Goal: Complete application form

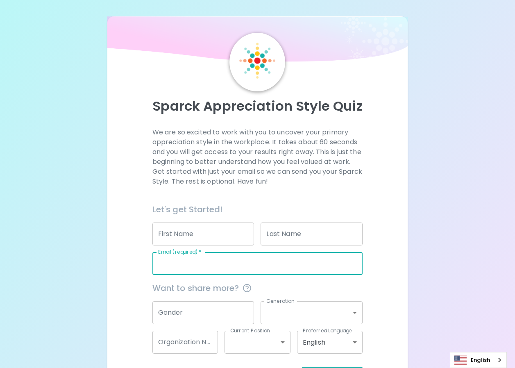
click at [218, 264] on input "Email (required)   *" at bounding box center [257, 263] width 211 height 23
type input "[EMAIL_ADDRESS][DOMAIN_NAME]"
type input "TENG"
type input "KOKLOONG"
type input "Seagate [GEOGRAPHIC_DATA] Int"
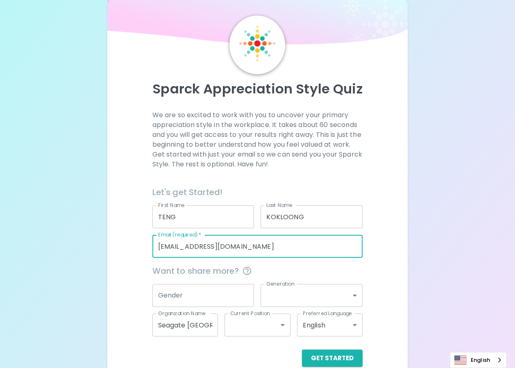
scroll to position [32, 0]
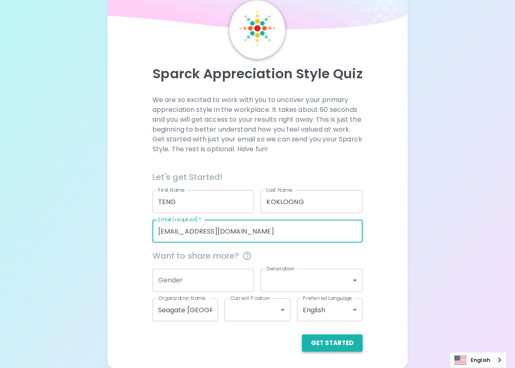
click at [327, 343] on button "Get Started" at bounding box center [332, 342] width 61 height 17
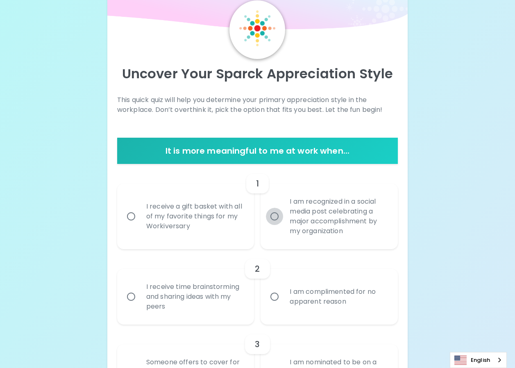
click at [274, 216] on input "I am recognized in a social media post celebrating a major accomplishment by my…" at bounding box center [274, 216] width 17 height 17
radio input "true"
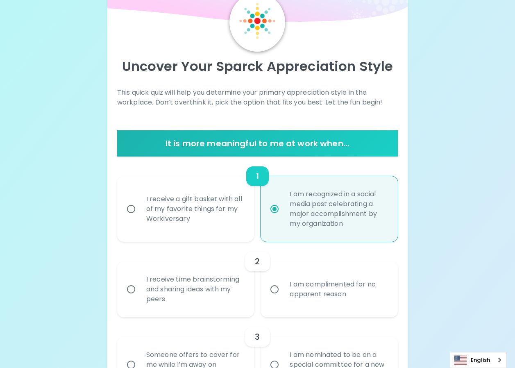
scroll to position [98, 0]
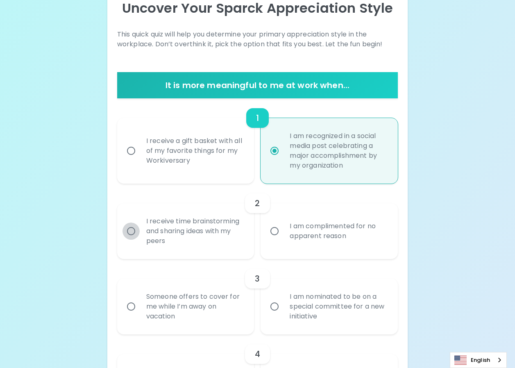
click at [132, 232] on input "I receive time brainstorming and sharing ideas with my peers" at bounding box center [130, 230] width 17 height 17
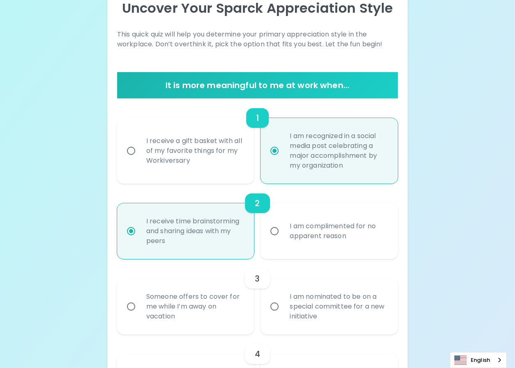
scroll to position [163, 0]
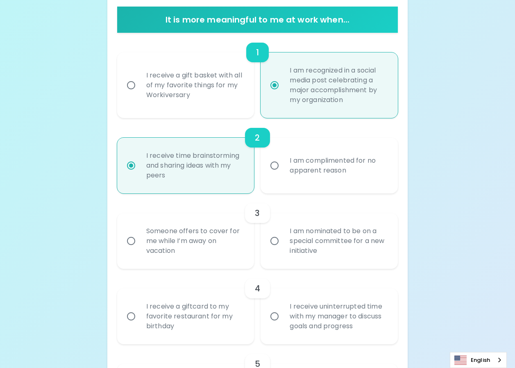
radio input "true"
click at [132, 239] on input "Someone offers to cover for me while I’m away on vacation" at bounding box center [130, 240] width 17 height 17
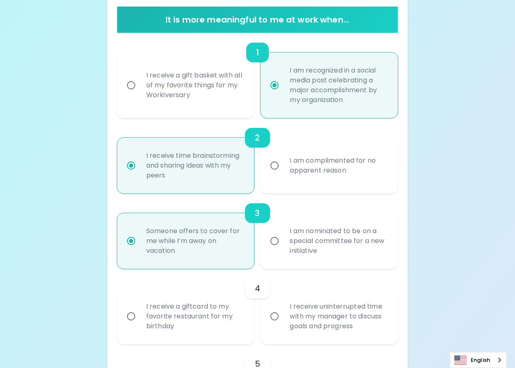
radio input "false"
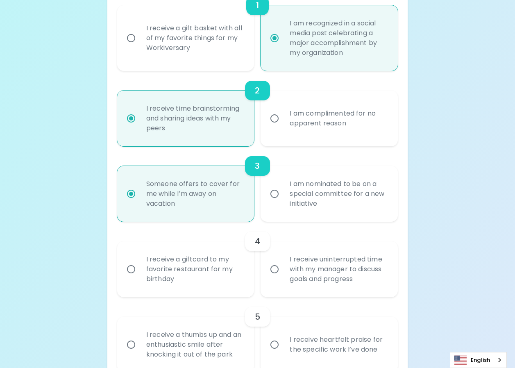
scroll to position [229, 0]
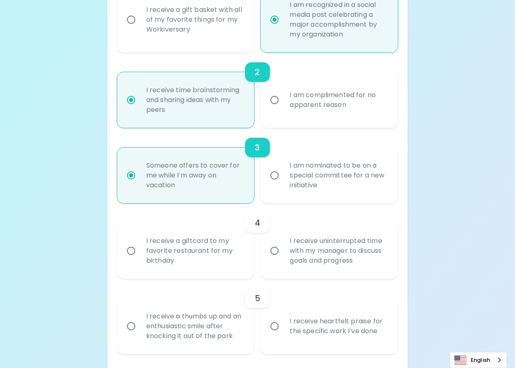
radio input "true"
click at [275, 254] on input "I receive uninterrupted time with my manager to discuss goals and progress" at bounding box center [274, 250] width 17 height 17
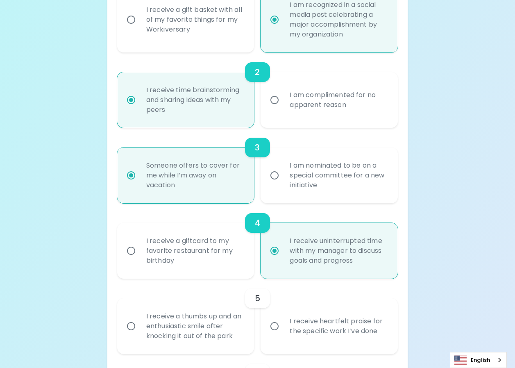
radio input "false"
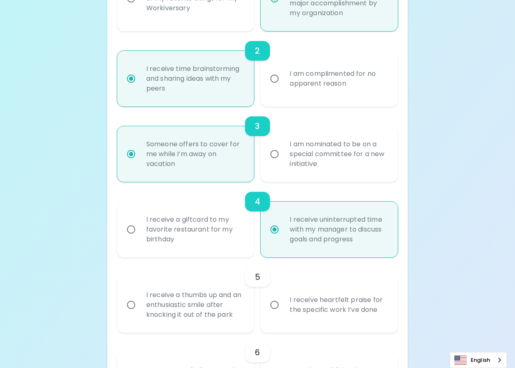
scroll to position [295, 0]
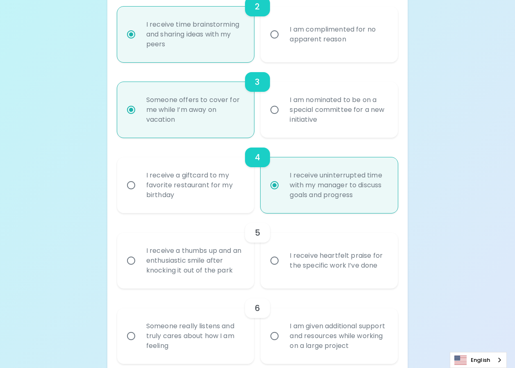
radio input "true"
click at [132, 259] on input "I receive a thumbs up and an enthusiastic smile after knocking it out of the pa…" at bounding box center [130, 260] width 17 height 17
radio input "false"
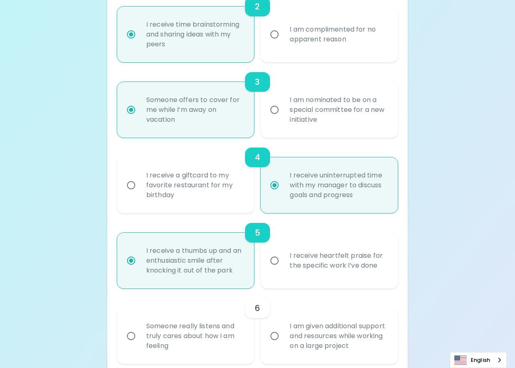
scroll to position [360, 0]
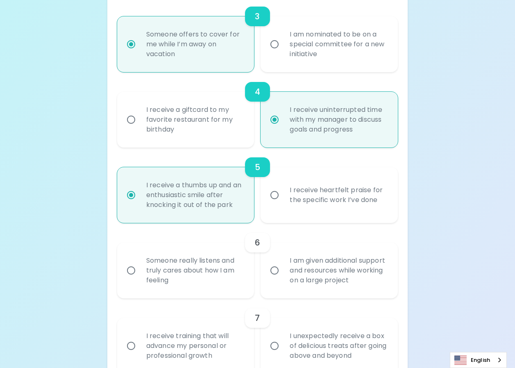
radio input "true"
click at [133, 271] on input "Someone really listens and truly cares about how I am feeling" at bounding box center [130, 270] width 17 height 17
radio input "false"
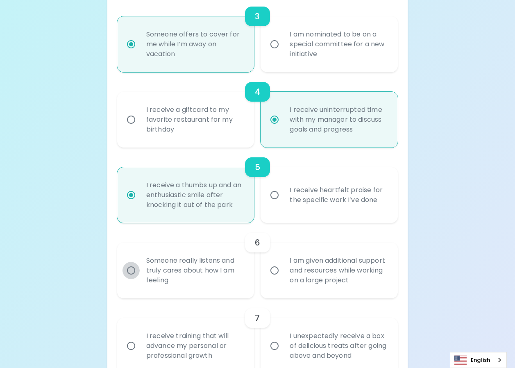
radio input "false"
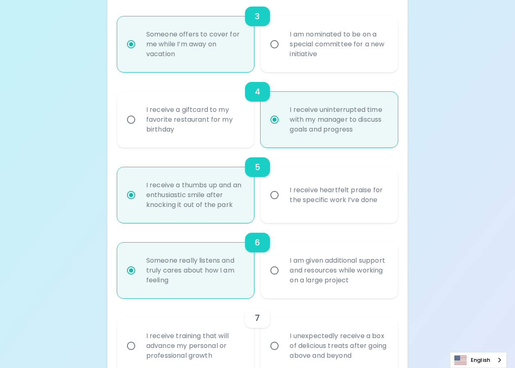
scroll to position [426, 0]
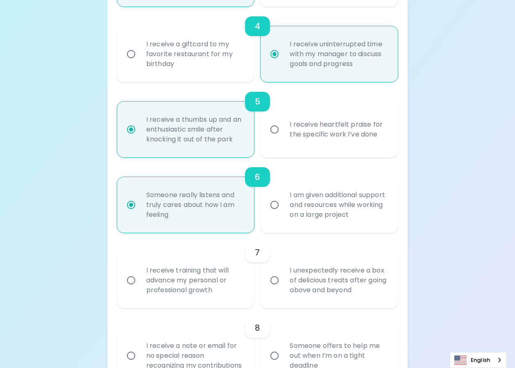
radio input "true"
click at [134, 280] on input "I receive training that will advance my personal or professional growth" at bounding box center [130, 280] width 17 height 17
radio input "false"
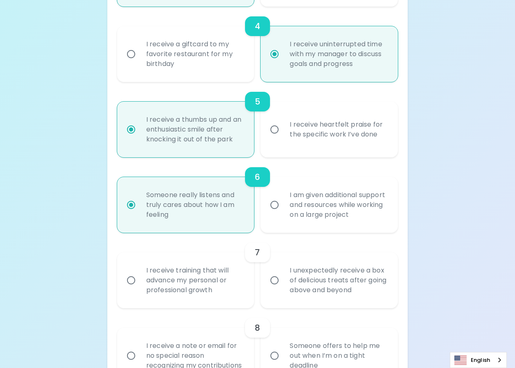
radio input "false"
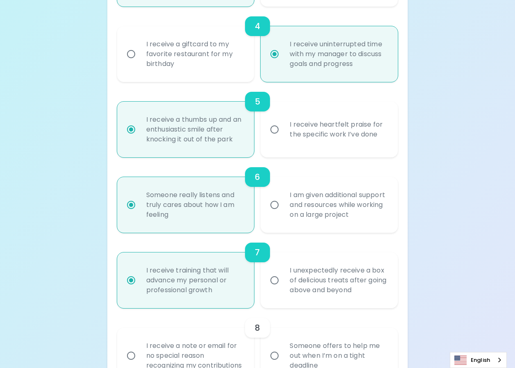
scroll to position [491, 0]
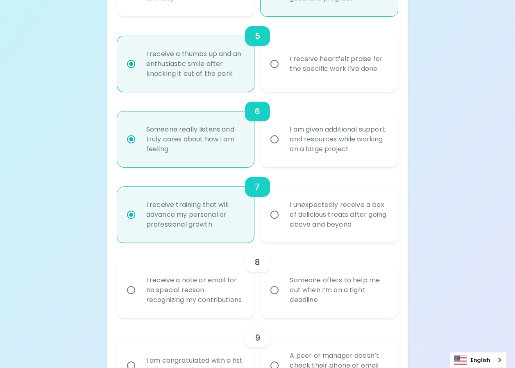
radio input "true"
click at [273, 297] on input "Someone offers to help me out when I’m on a tight deadline" at bounding box center [274, 289] width 17 height 17
radio input "false"
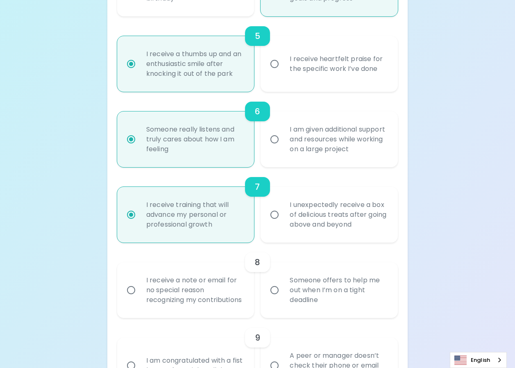
radio input "false"
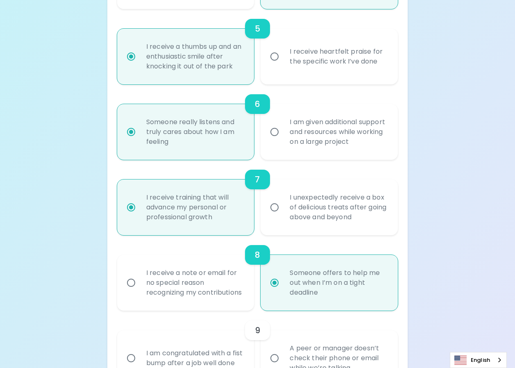
scroll to position [557, 0]
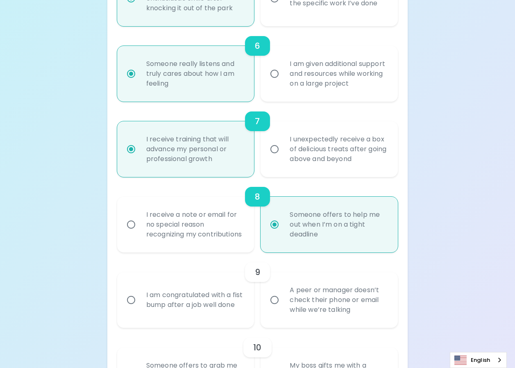
radio input "true"
click at [128, 308] on input "I am congratulated with a fist bump after a job well done" at bounding box center [130, 299] width 17 height 17
radio input "false"
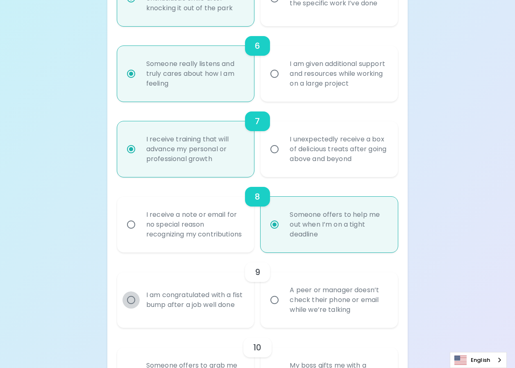
radio input "false"
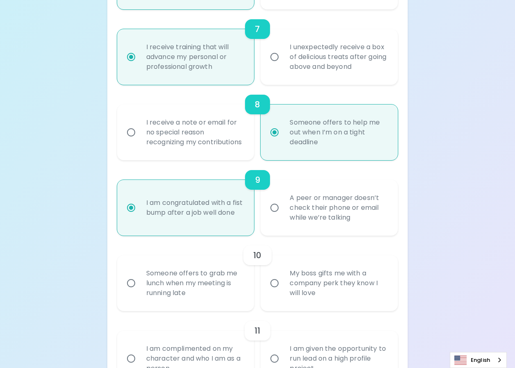
scroll to position [650, 0]
radio input "true"
click at [130, 291] on input "Someone offers to grab me lunch when my meeting is running late" at bounding box center [130, 282] width 17 height 17
radio input "false"
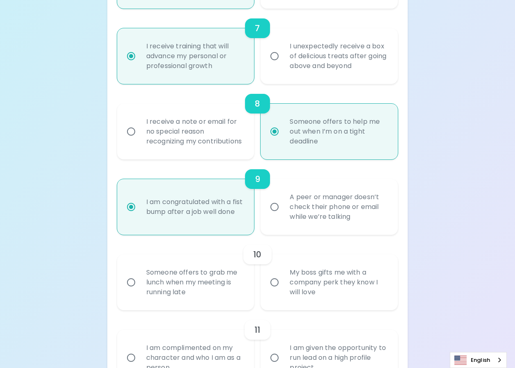
radio input "false"
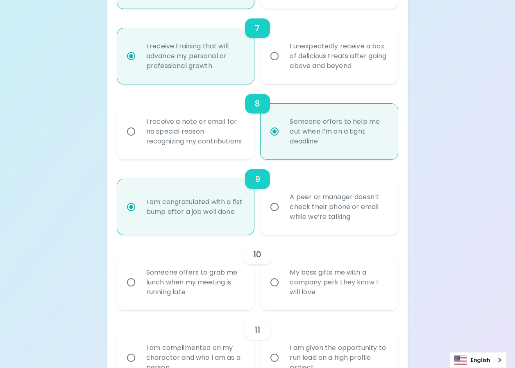
radio input "false"
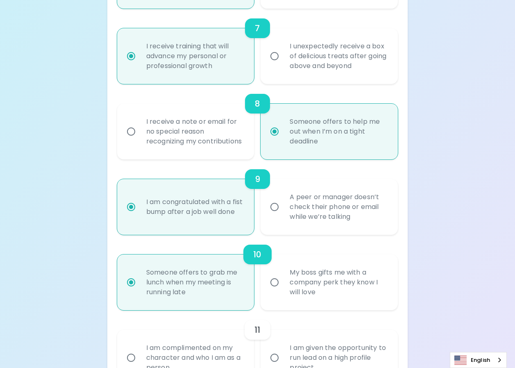
scroll to position [715, 0]
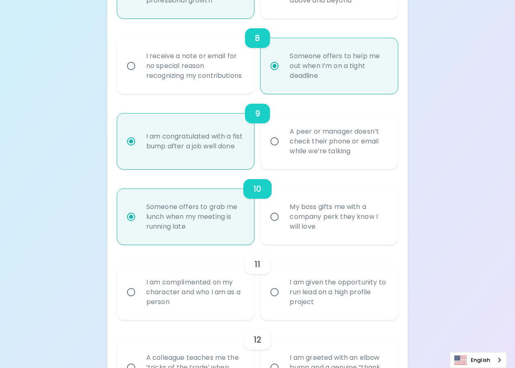
radio input "true"
click at [129, 301] on input "I am complimented on my character and who I am as a person" at bounding box center [130, 291] width 17 height 17
radio input "false"
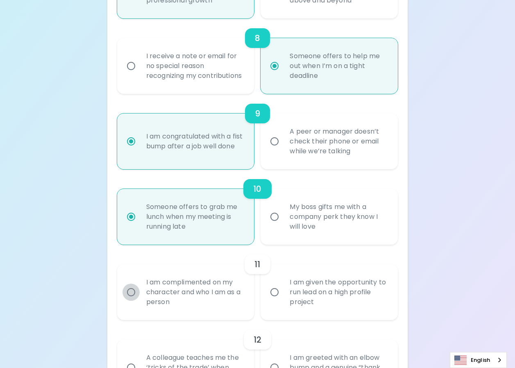
radio input "false"
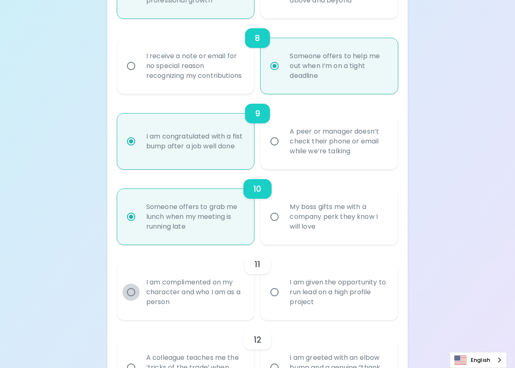
radio input "false"
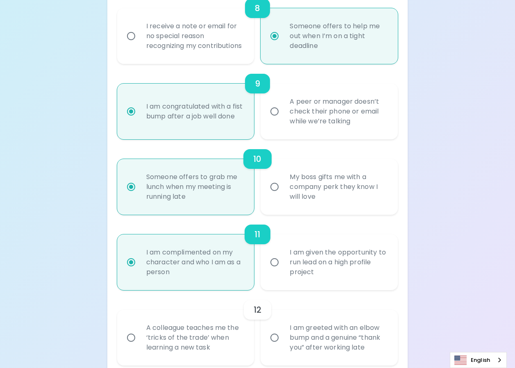
scroll to position [781, 0]
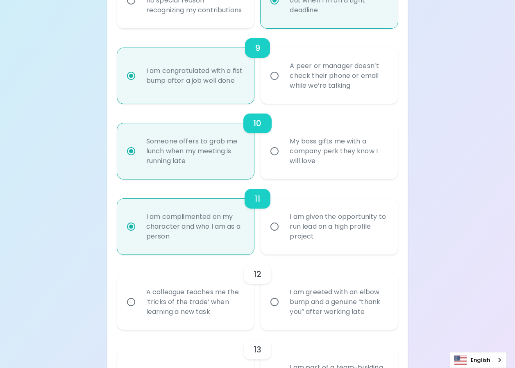
radio input "true"
click at [277, 235] on input "I am given the opportunity to run lead on a high profile project" at bounding box center [274, 226] width 17 height 17
radio input "false"
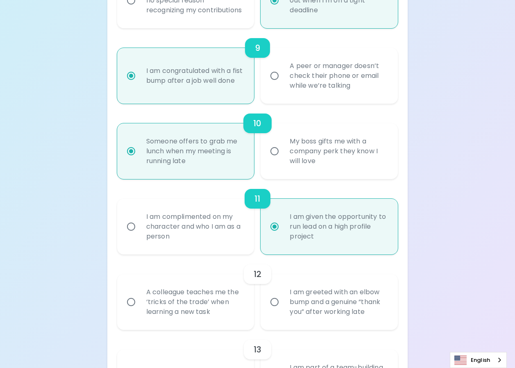
radio input "false"
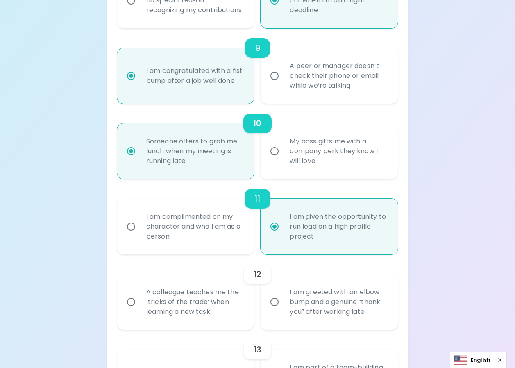
radio input "false"
radio input "true"
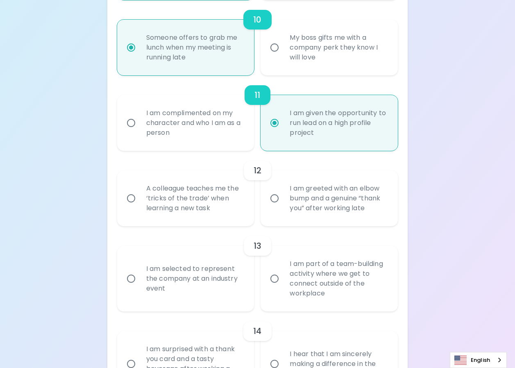
scroll to position [890, 0]
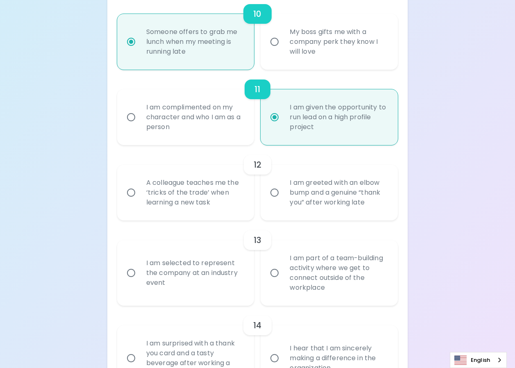
radio input "true"
click at [133, 201] on input "A colleague teaches me the ‘tricks of the trade’ when learning a new task" at bounding box center [130, 192] width 17 height 17
radio input "false"
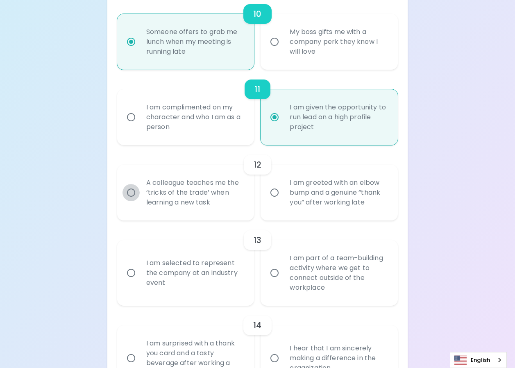
radio input "false"
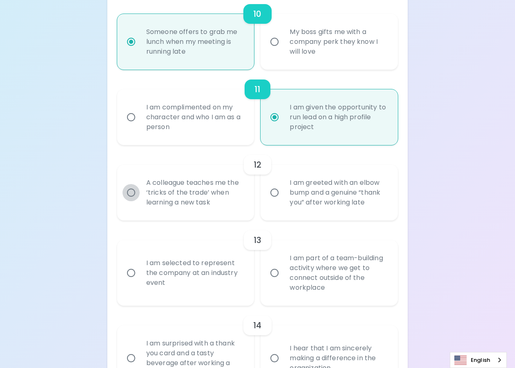
radio input "false"
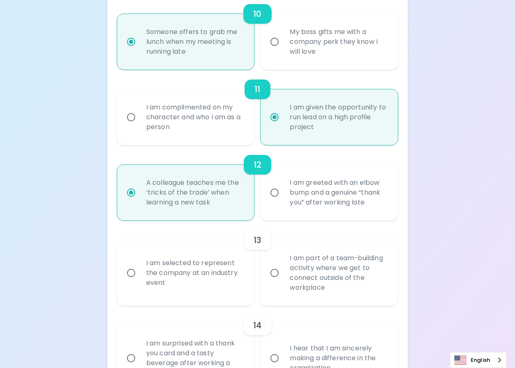
scroll to position [956, 0]
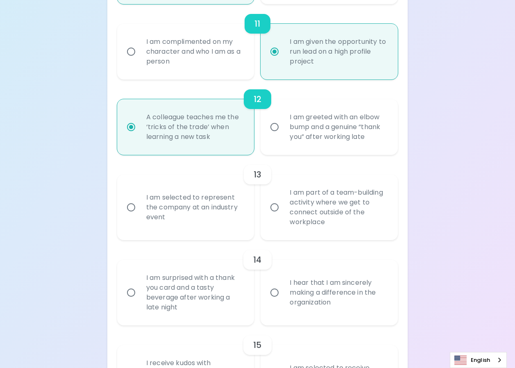
radio input "true"
click at [274, 216] on input "I am part of a team-building activity where we get to connect outside of the wo…" at bounding box center [274, 207] width 17 height 17
radio input "false"
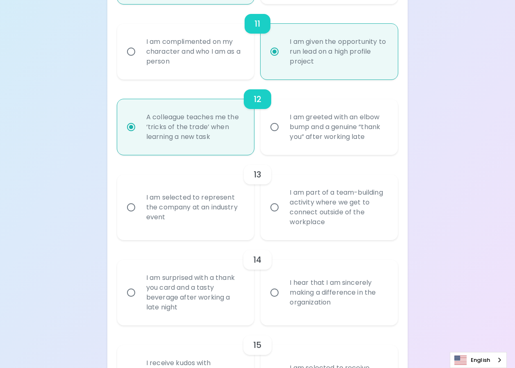
radio input "false"
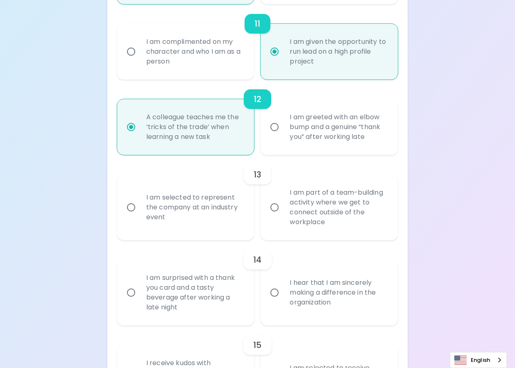
radio input "false"
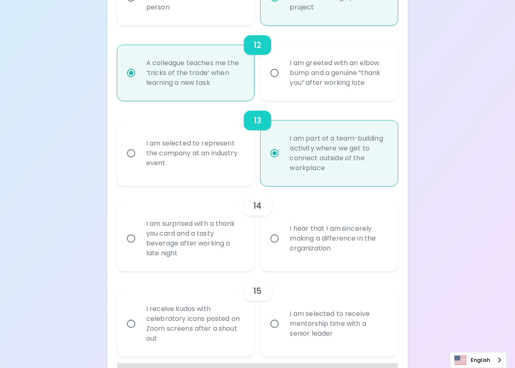
scroll to position [1021, 0]
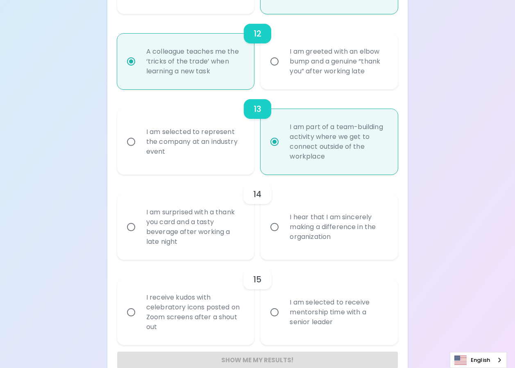
radio input "true"
click at [275, 236] on input "I hear that I am sincerely making a difference in the organization" at bounding box center [274, 226] width 17 height 17
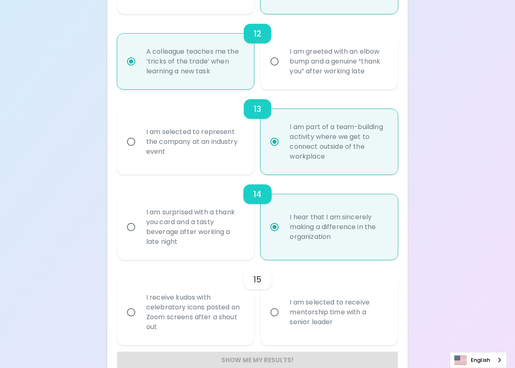
radio input "false"
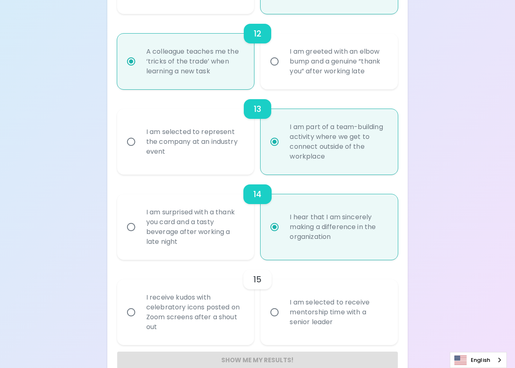
radio input "false"
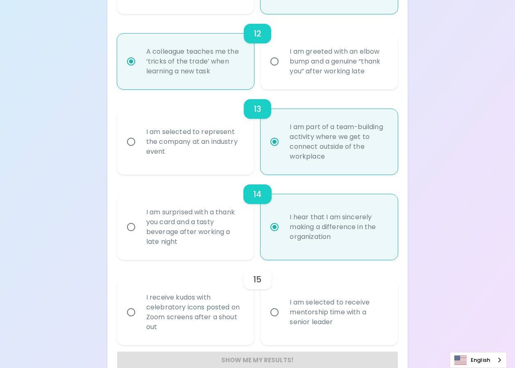
radio input "false"
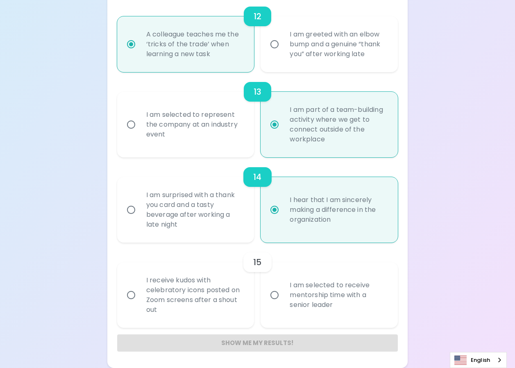
radio input "true"
click at [275, 297] on input "I am selected to receive mentorship time with a senior leader" at bounding box center [274, 294] width 17 height 17
radio input "false"
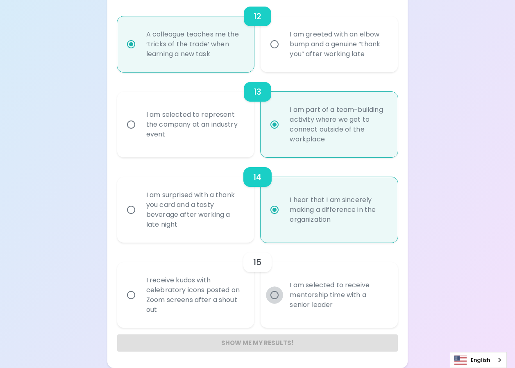
radio input "false"
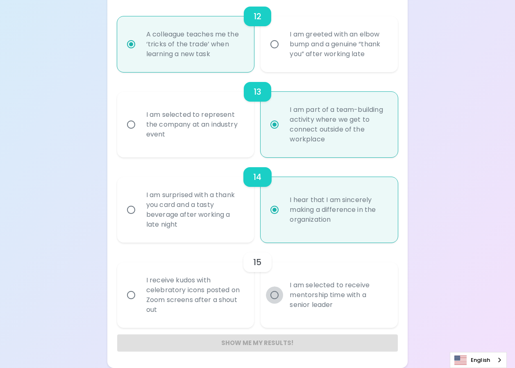
radio input "false"
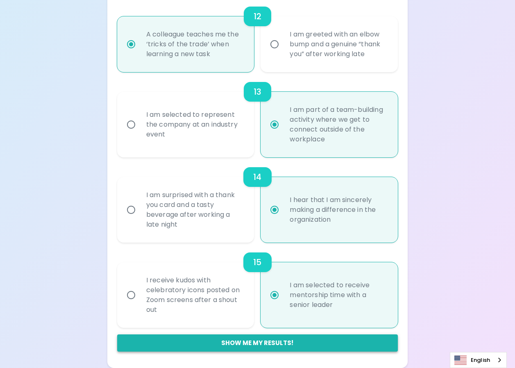
radio input "true"
click at [259, 343] on button "Show me my results!" at bounding box center [257, 342] width 281 height 17
radio input "false"
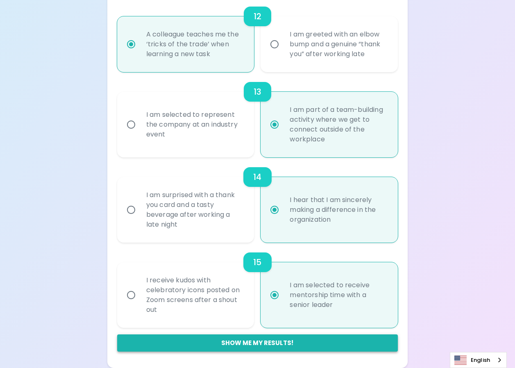
radio input "false"
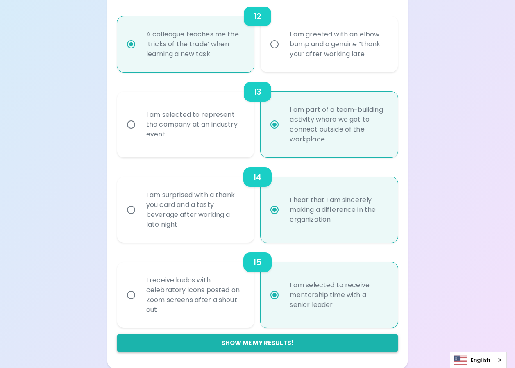
radio input "false"
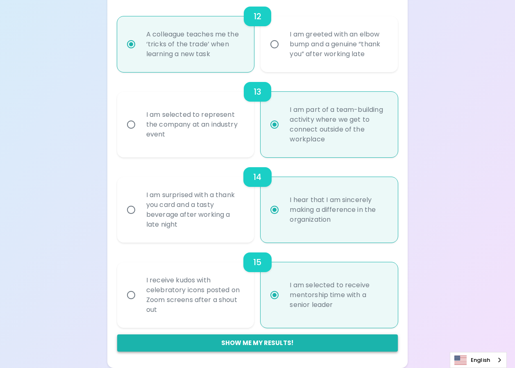
radio input "false"
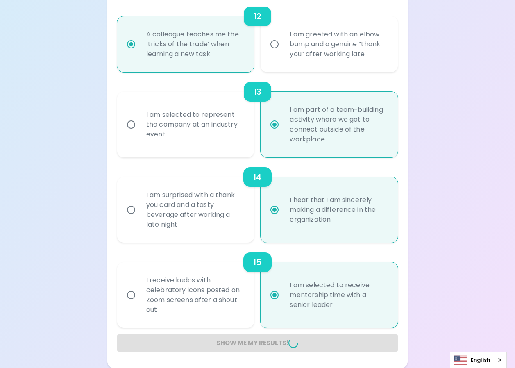
radio input "false"
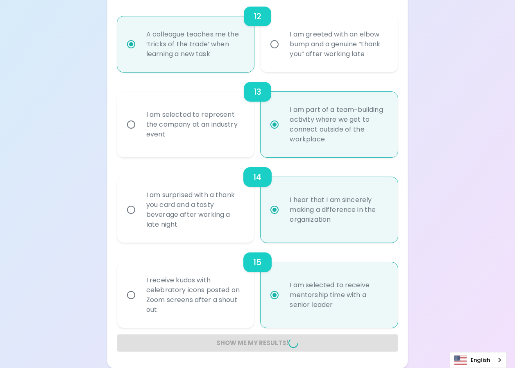
radio input "false"
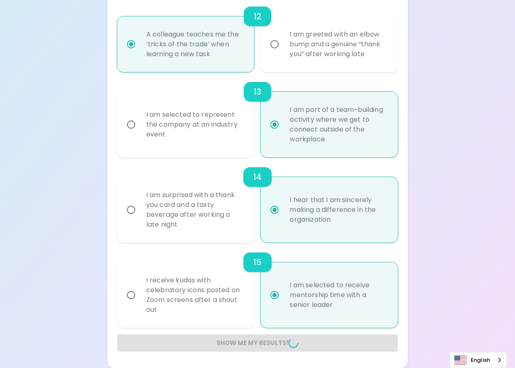
radio input "false"
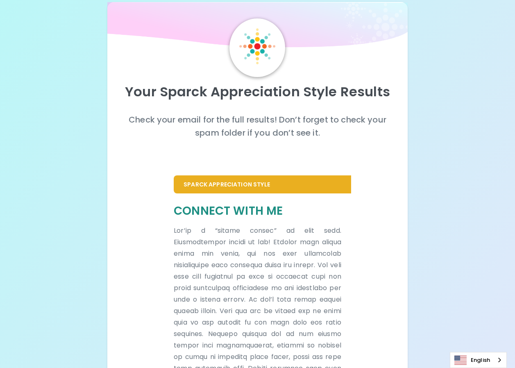
scroll to position [0, 0]
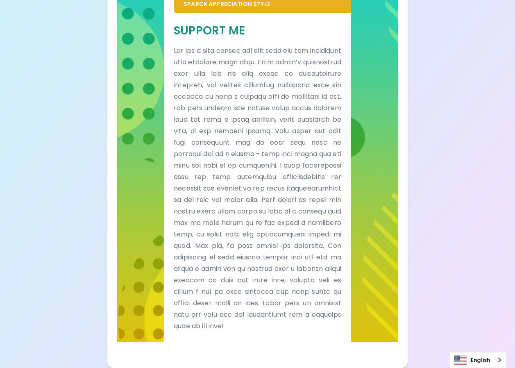
scroll to position [580, 0]
